Goal: Transaction & Acquisition: Purchase product/service

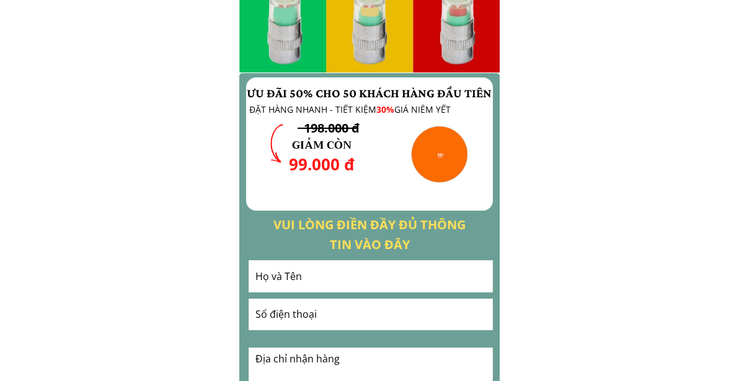
scroll to position [1427, 0]
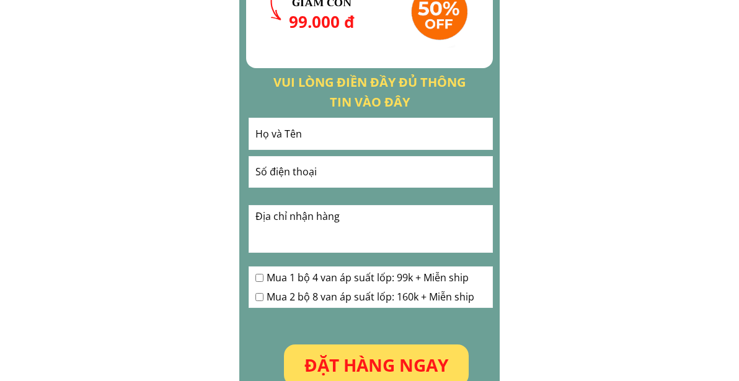
click at [315, 139] on input "text" at bounding box center [370, 133] width 237 height 31
type input "[PERSON_NAME]"
click at [301, 167] on input "tel" at bounding box center [370, 172] width 237 height 30
type input "0824782877"
click at [300, 220] on textarea at bounding box center [370, 229] width 237 height 47
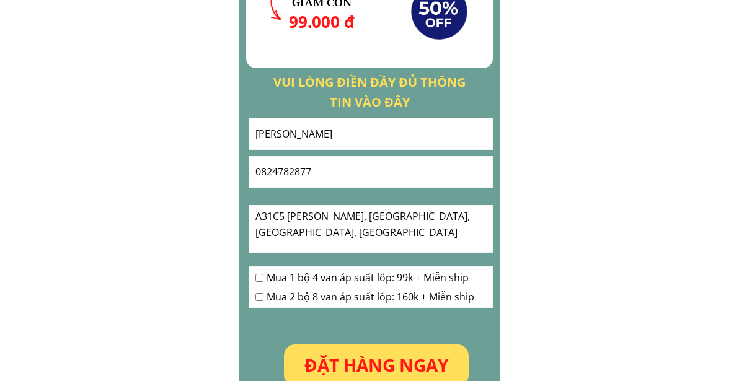
type textarea "A31C5 [PERSON_NAME], [GEOGRAPHIC_DATA], [GEOGRAPHIC_DATA], [GEOGRAPHIC_DATA]"
click at [367, 275] on span "Mua 1 bộ 4 van áp suất lốp: 99k + Miễn ship" at bounding box center [371, 278] width 208 height 16
checkbox input "true"
click at [378, 296] on span "Mua 2 bộ 8 van áp suất lốp: 160k + Miễn ship" at bounding box center [371, 298] width 208 height 16
checkbox input "true"
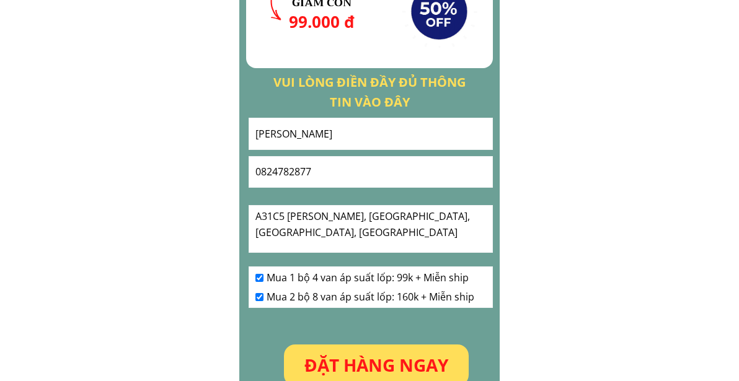
click at [348, 278] on span "Mua 1 bộ 4 van áp suất lốp: 99k + Miễn ship" at bounding box center [371, 278] width 208 height 16
checkbox input "false"
click at [381, 364] on p "ĐẶT HÀNG NGAY" at bounding box center [376, 365] width 185 height 41
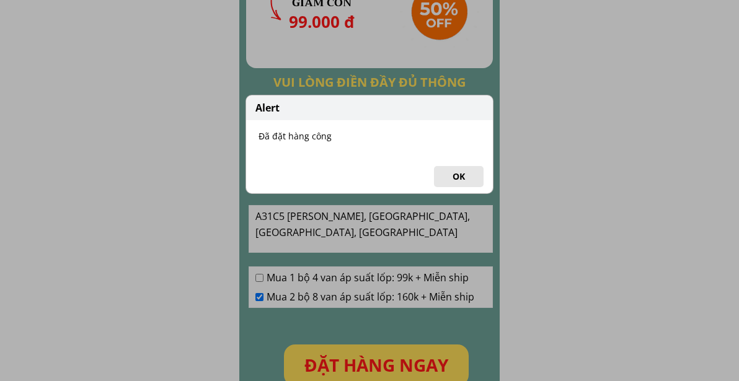
click at [453, 174] on button "OK" at bounding box center [459, 176] width 50 height 21
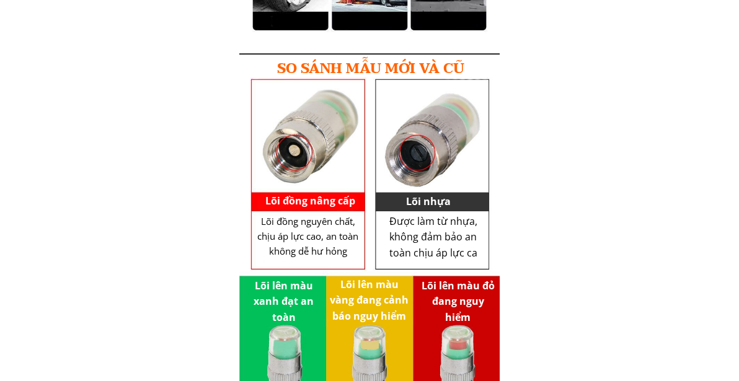
scroll to position [945, 0]
